Goal: Check status: Check status

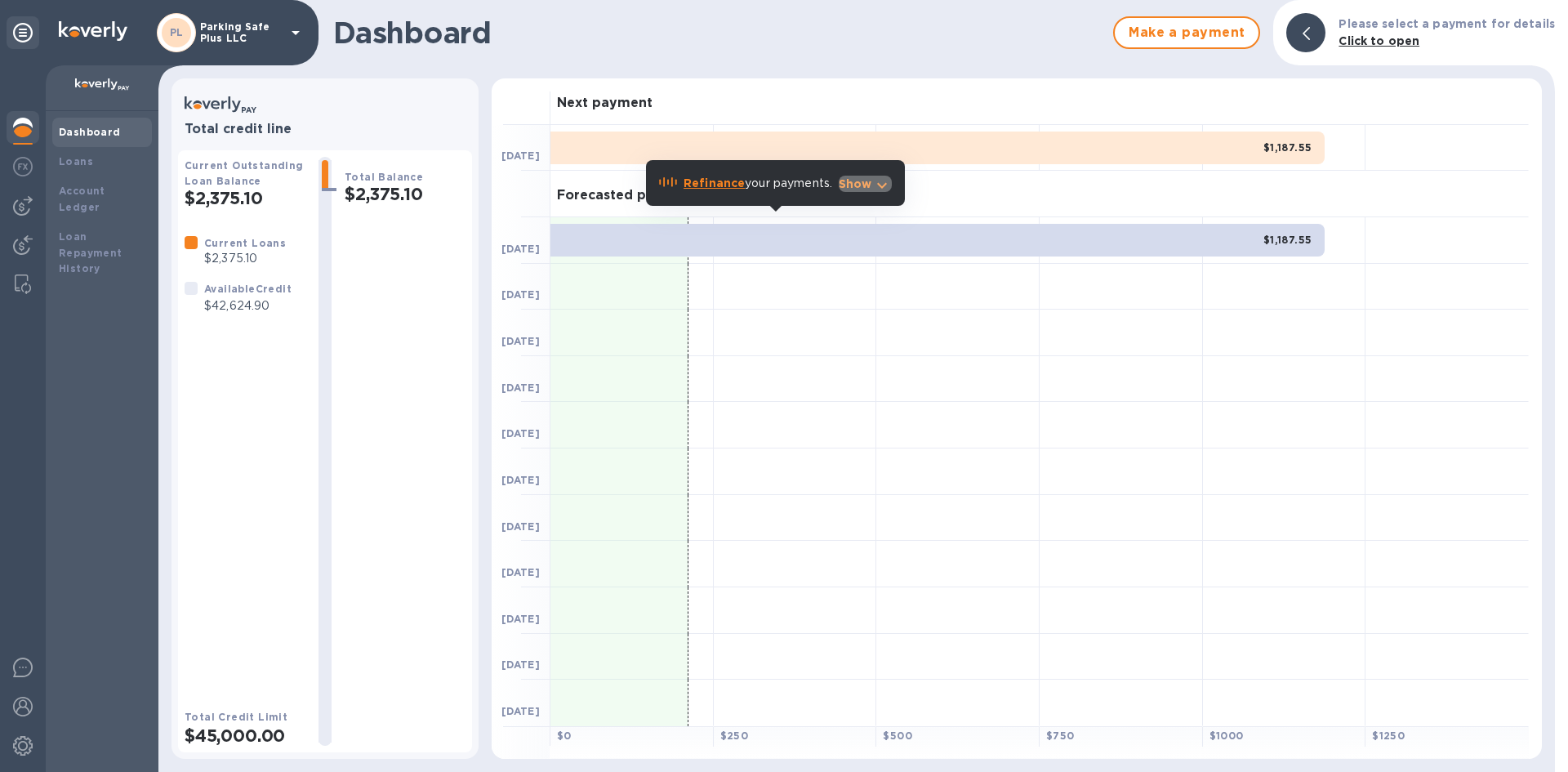
click at [870, 183] on p "Show" at bounding box center [855, 183] width 34 height 16
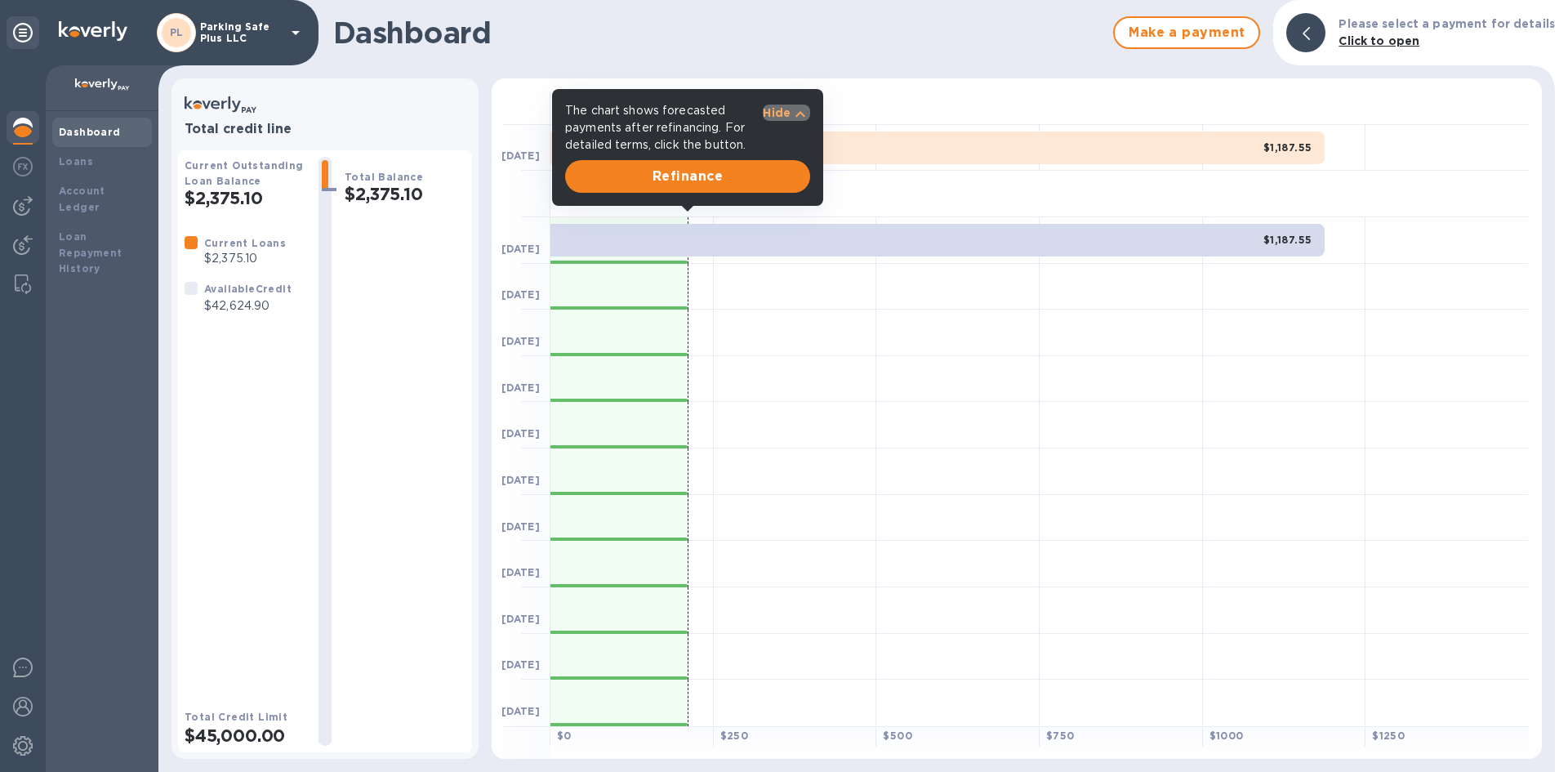
click at [785, 115] on p "Hide" at bounding box center [776, 112] width 28 height 16
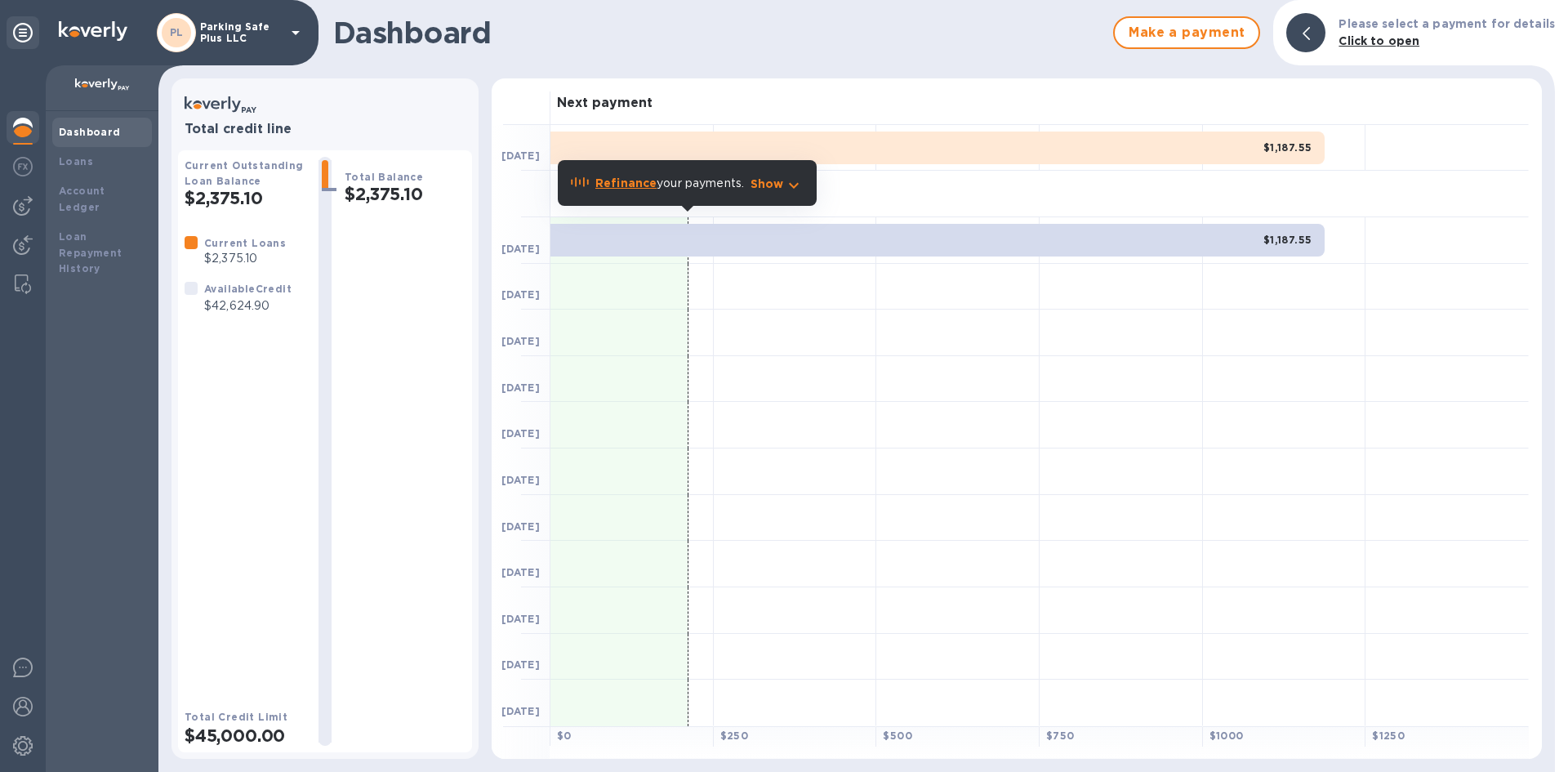
click at [689, 184] on p "Refinance your payments." at bounding box center [669, 184] width 149 height 17
click at [673, 184] on p "Refinance your payments." at bounding box center [669, 184] width 149 height 17
drag, startPoint x: 565, startPoint y: 177, endPoint x: 726, endPoint y: 183, distance: 161.1
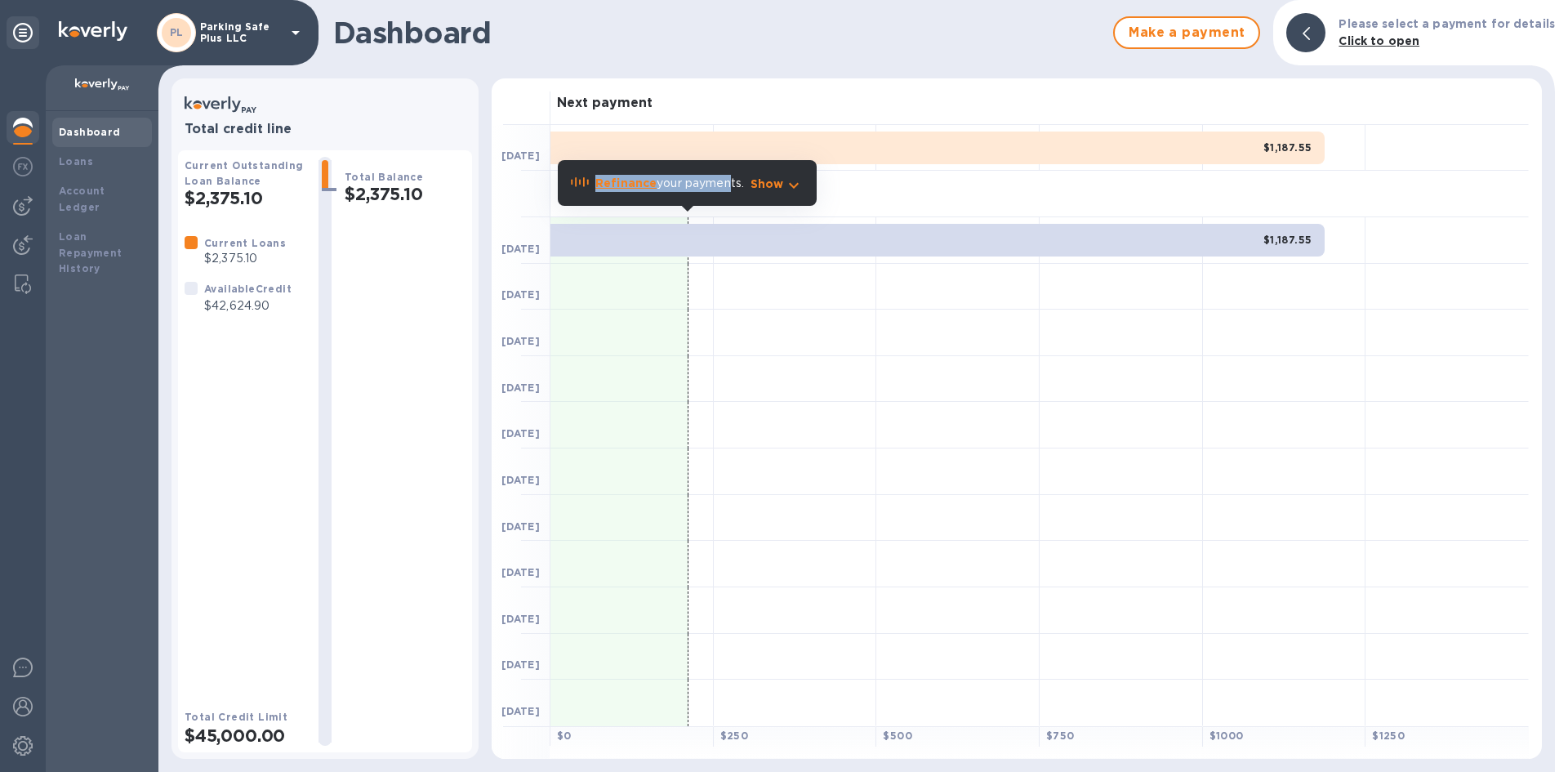
click at [726, 183] on div "Refinance your payments. Show" at bounding box center [688, 182] width 259 height 45
click at [725, 183] on p "Refinance your payments." at bounding box center [669, 184] width 149 height 17
click at [696, 186] on p "Refinance your payments." at bounding box center [669, 184] width 149 height 17
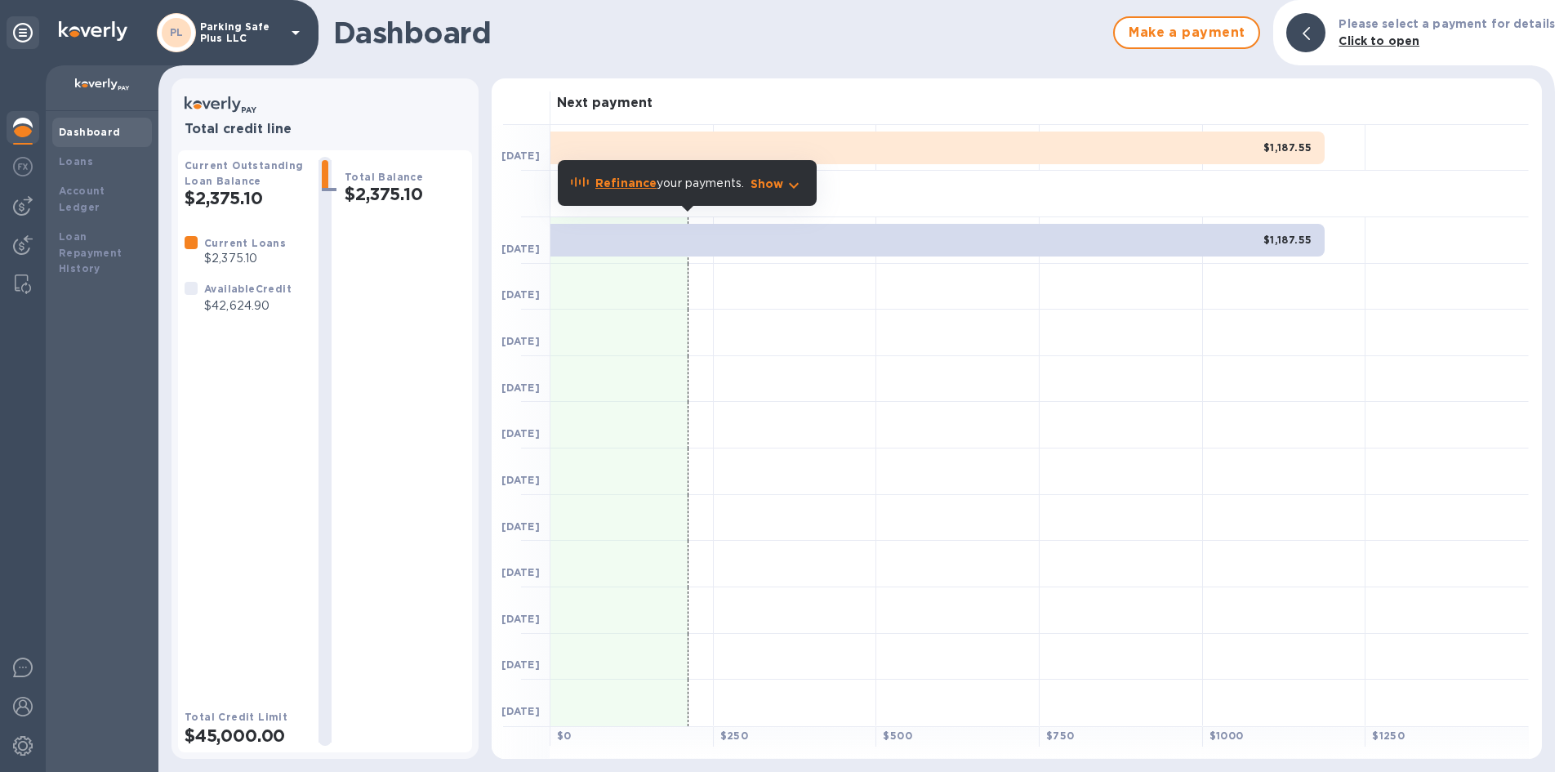
click at [715, 181] on p "Refinance your payments." at bounding box center [669, 184] width 149 height 17
click at [711, 186] on p "Refinance your payments." at bounding box center [669, 184] width 149 height 17
click at [595, 107] on h3 "Next payment" at bounding box center [605, 104] width 96 height 15
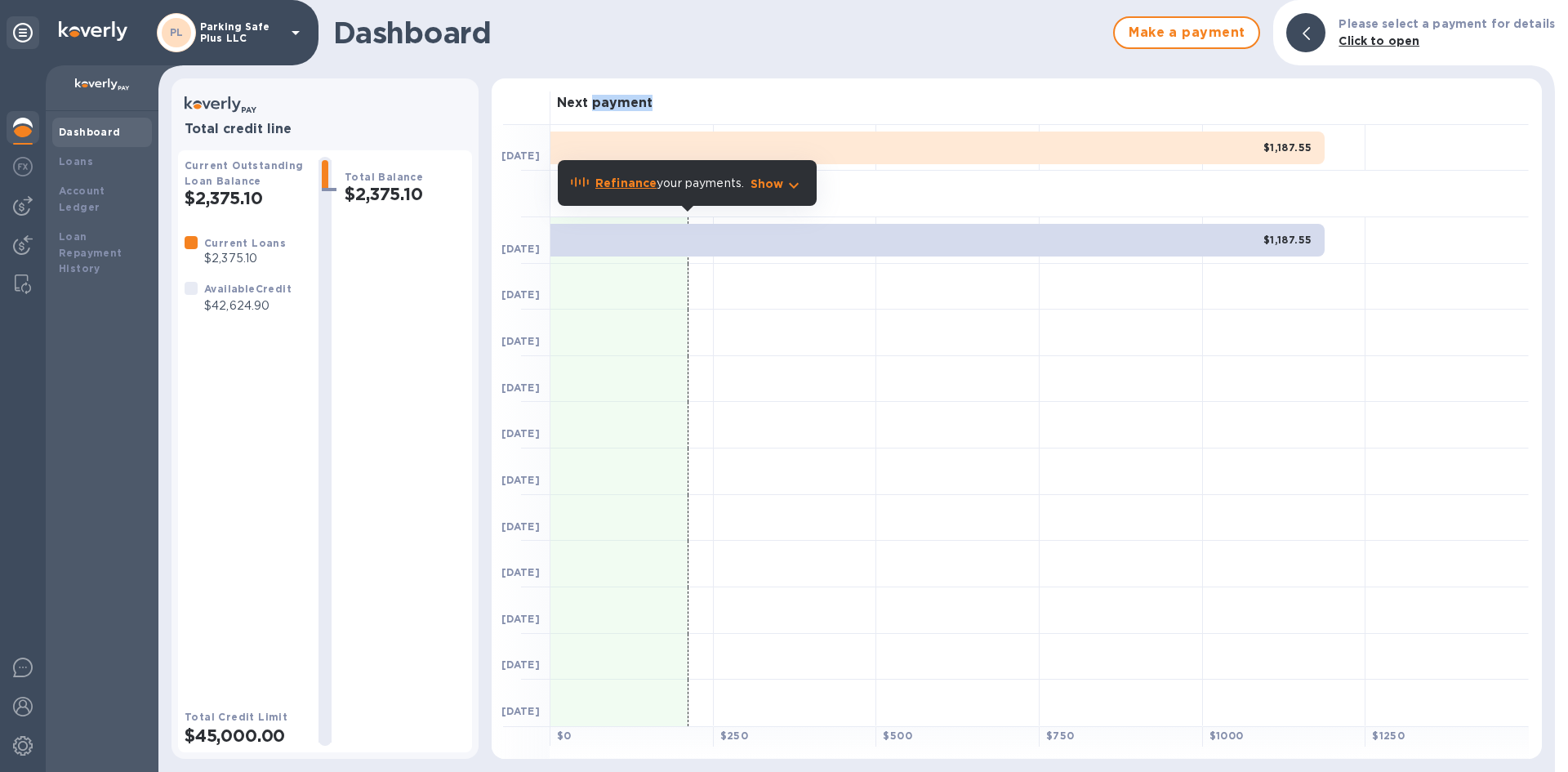
click at [595, 106] on h3 "Next payment" at bounding box center [605, 104] width 96 height 15
click at [578, 104] on h3 "Next payment" at bounding box center [605, 104] width 96 height 15
click at [562, 103] on h3 "Next payment" at bounding box center [605, 104] width 96 height 15
drag, startPoint x: 558, startPoint y: 103, endPoint x: 668, endPoint y: 110, distance: 110.2
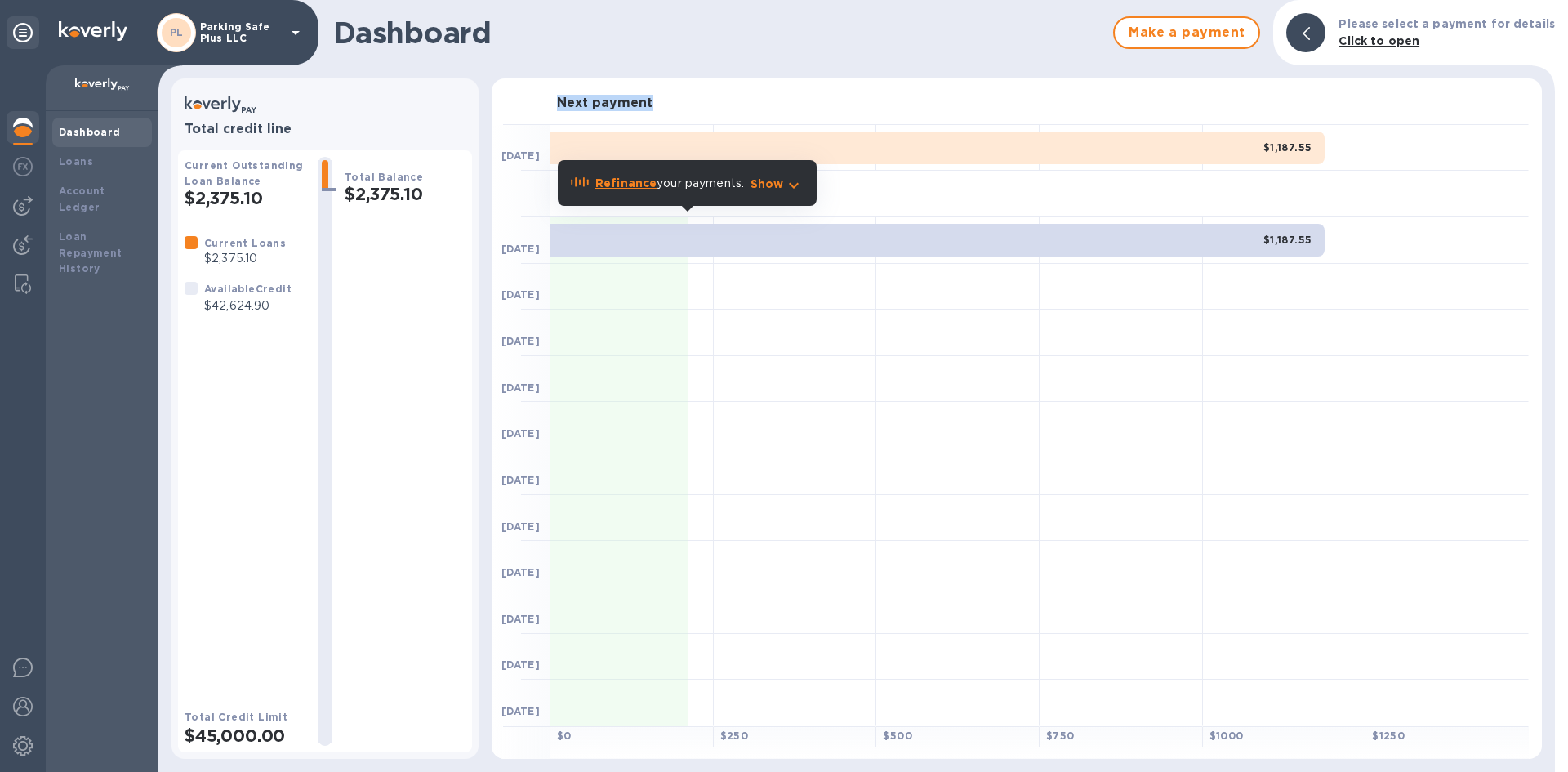
click at [668, 110] on div "Next payment" at bounding box center [1039, 102] width 978 height 46
click at [644, 105] on h3 "Next payment" at bounding box center [605, 104] width 96 height 15
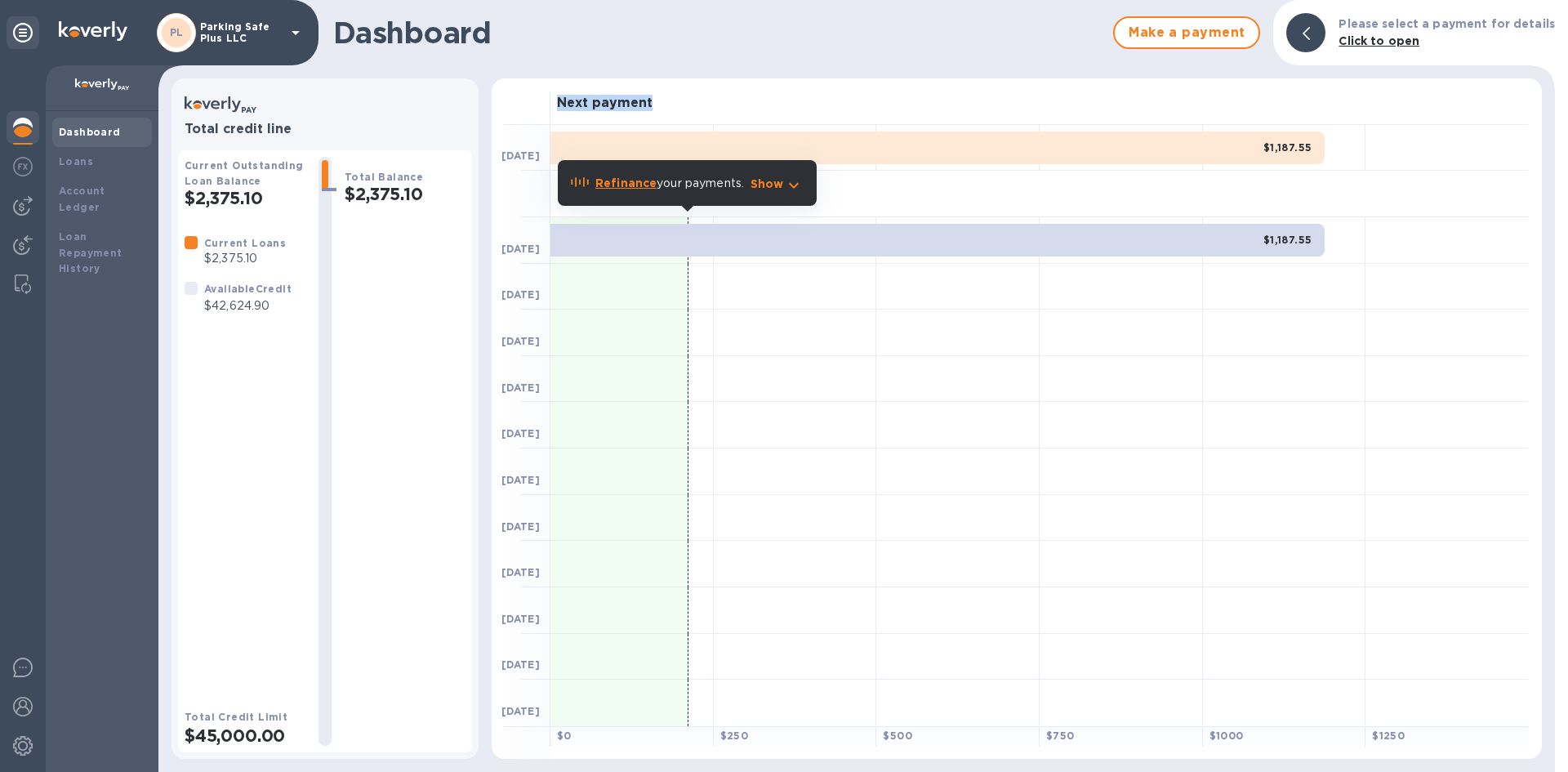
click at [610, 103] on h3 "Next payment" at bounding box center [605, 104] width 96 height 15
click at [587, 107] on h3 "Next payment" at bounding box center [605, 104] width 96 height 15
click at [575, 106] on h3 "Next payment" at bounding box center [605, 104] width 96 height 15
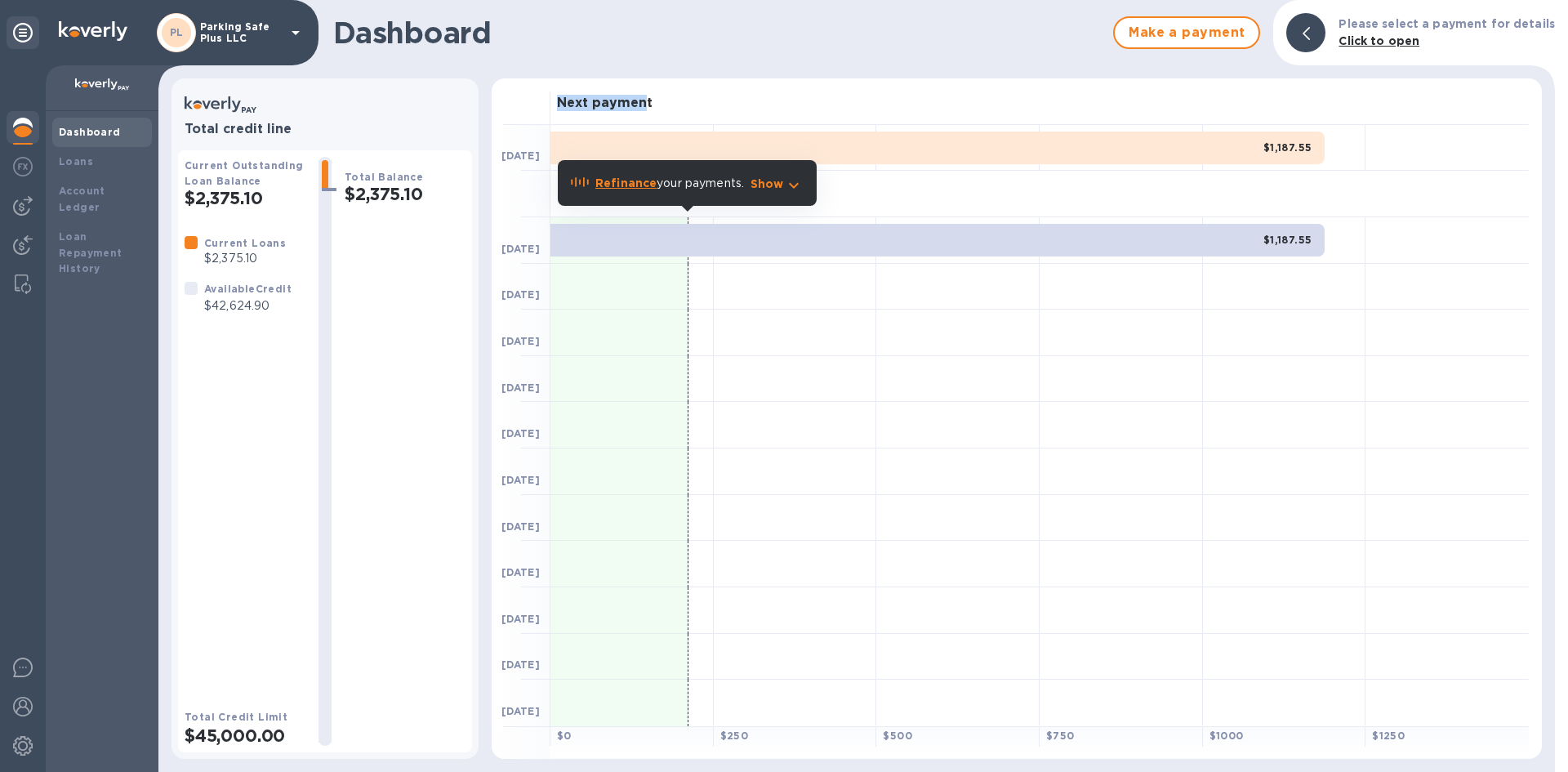
drag, startPoint x: 558, startPoint y: 101, endPoint x: 647, endPoint y: 103, distance: 89.0
click at [647, 103] on h3 "Next payment" at bounding box center [605, 104] width 96 height 15
click at [641, 103] on h3 "Next payment" at bounding box center [605, 104] width 96 height 15
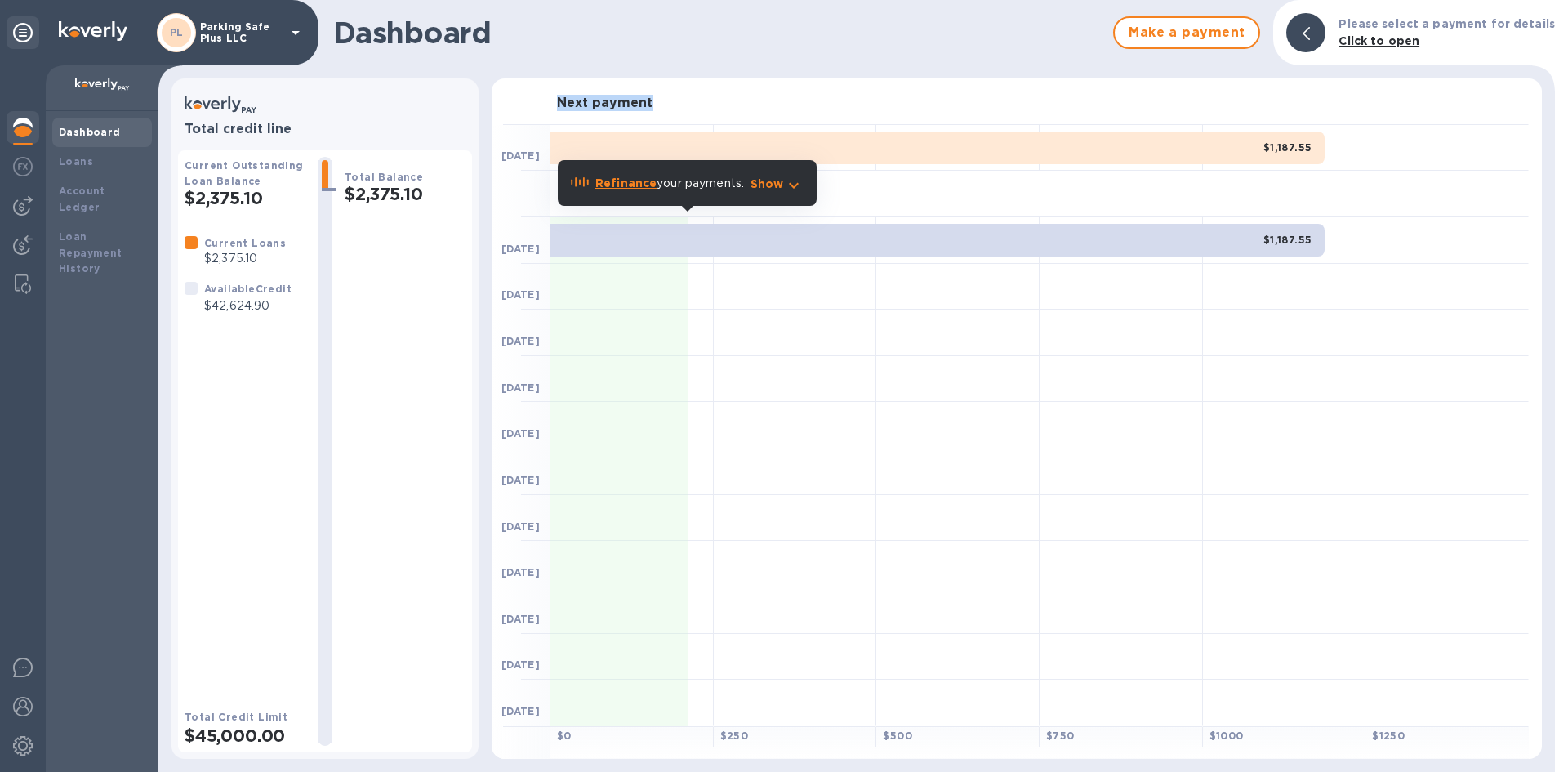
click at [617, 102] on h3 "Next payment" at bounding box center [605, 104] width 96 height 15
click at [431, 29] on h1 "Dashboard" at bounding box center [719, 32] width 772 height 34
click at [427, 29] on h1 "Dashboard" at bounding box center [719, 32] width 772 height 34
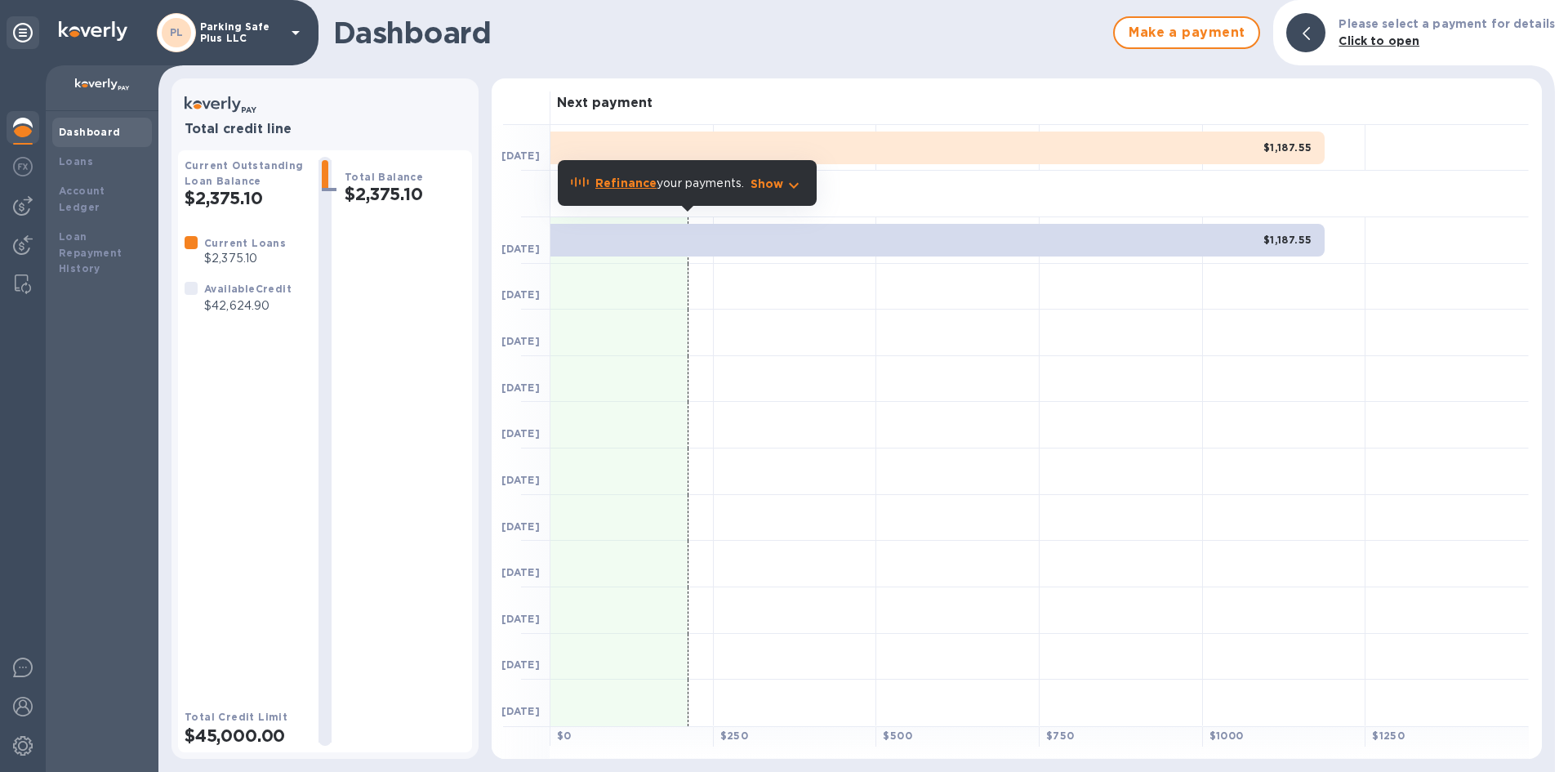
click at [426, 29] on h1 "Dashboard" at bounding box center [719, 32] width 772 height 34
click at [415, 33] on h1 "Dashboard" at bounding box center [719, 32] width 772 height 34
drag, startPoint x: 340, startPoint y: 34, endPoint x: 532, endPoint y: 36, distance: 192.0
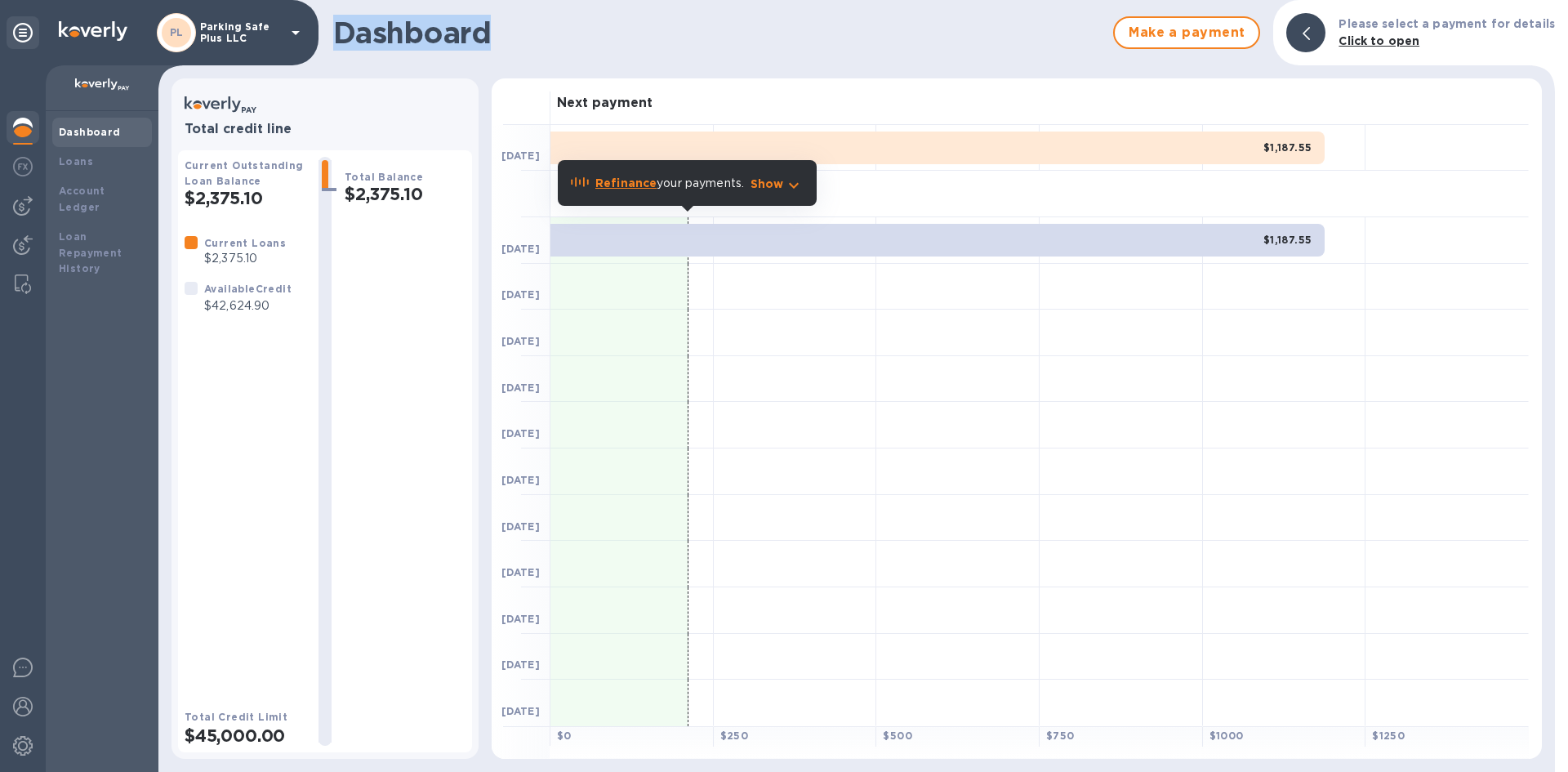
click at [532, 36] on h1 "Dashboard" at bounding box center [719, 32] width 772 height 34
click at [480, 39] on h1 "Dashboard" at bounding box center [719, 32] width 772 height 34
click at [447, 41] on h1 "Dashboard" at bounding box center [719, 32] width 772 height 34
